Goal: Navigation & Orientation: Find specific page/section

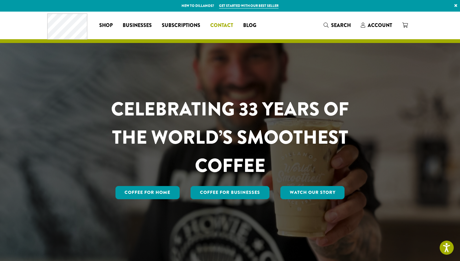
click at [214, 21] on link "Contact" at bounding box center [221, 25] width 33 height 10
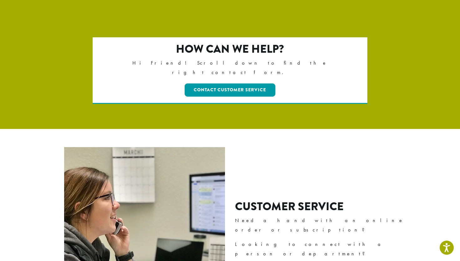
scroll to position [85, 0]
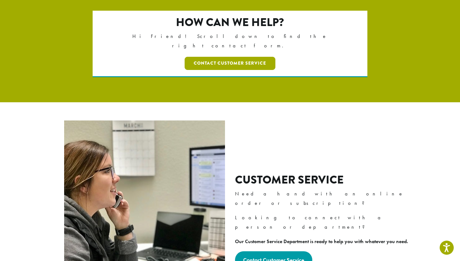
click at [235, 59] on link "Contact Customer Service" at bounding box center [230, 63] width 91 height 13
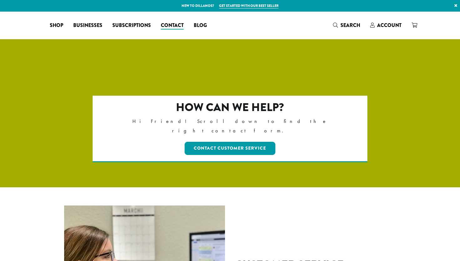
scroll to position [85, 0]
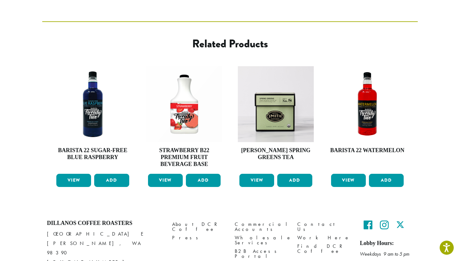
scroll to position [243, 0]
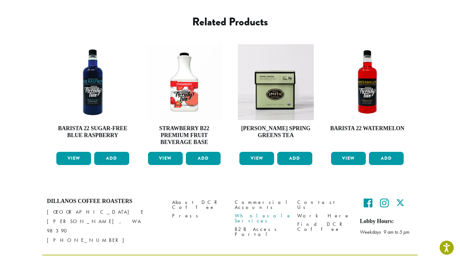
click at [254, 211] on link "Wholesale Services" at bounding box center [261, 217] width 53 height 13
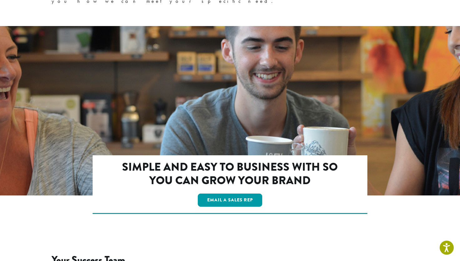
scroll to position [1067, 0]
